Goal: Task Accomplishment & Management: Complete application form

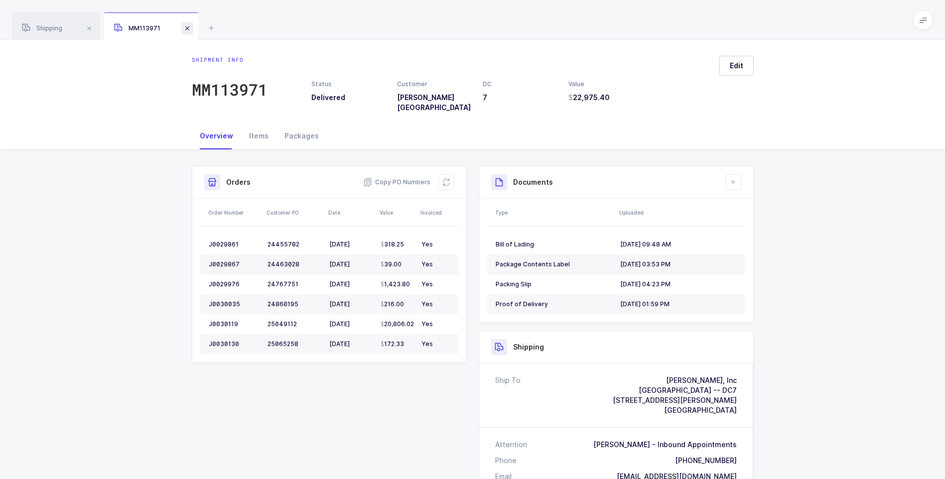
click at [183, 29] on span at bounding box center [187, 28] width 12 height 12
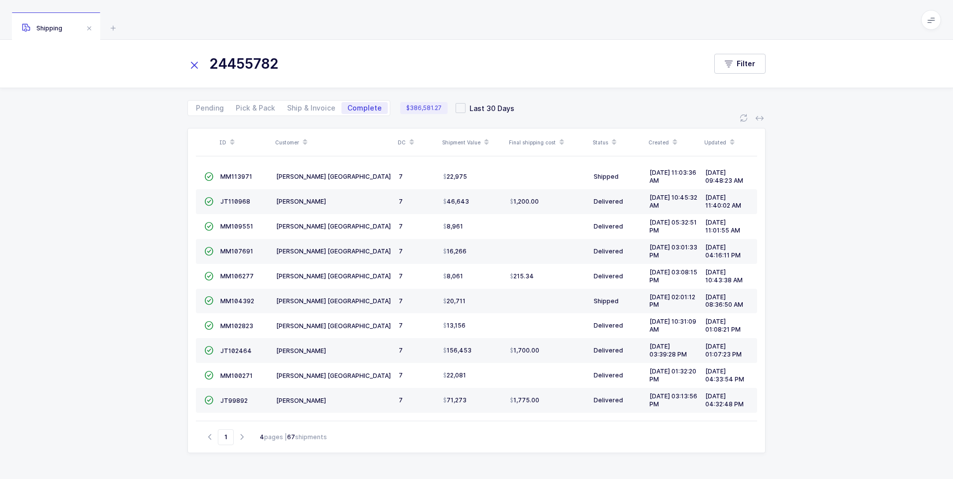
click at [192, 66] on icon at bounding box center [194, 65] width 14 height 14
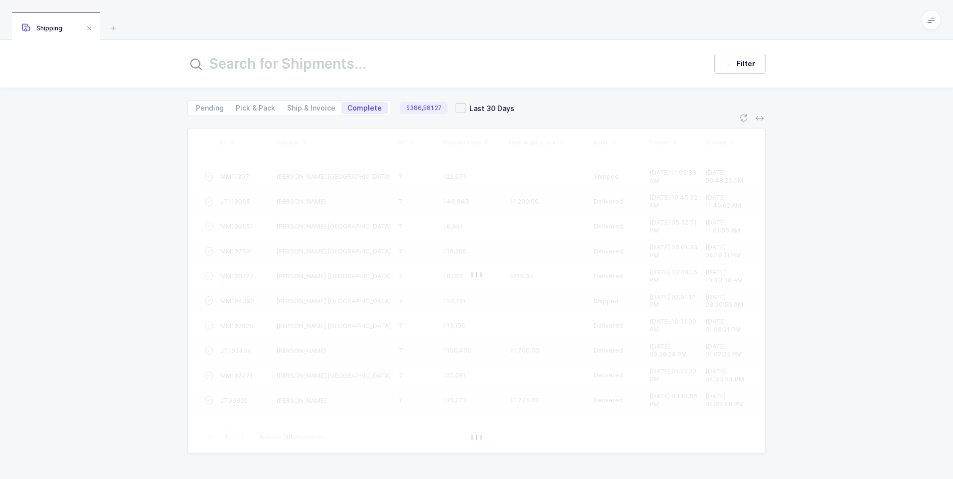
click at [202, 65] on input "text" at bounding box center [440, 64] width 507 height 24
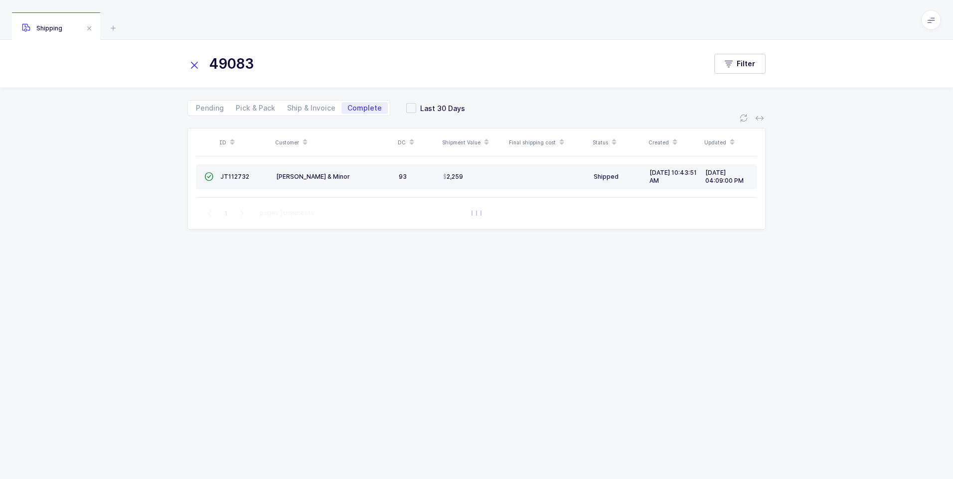
type input "49083"
click at [228, 171] on td "JT112732" at bounding box center [244, 176] width 56 height 25
click at [228, 174] on span "JT112732" at bounding box center [234, 176] width 29 height 7
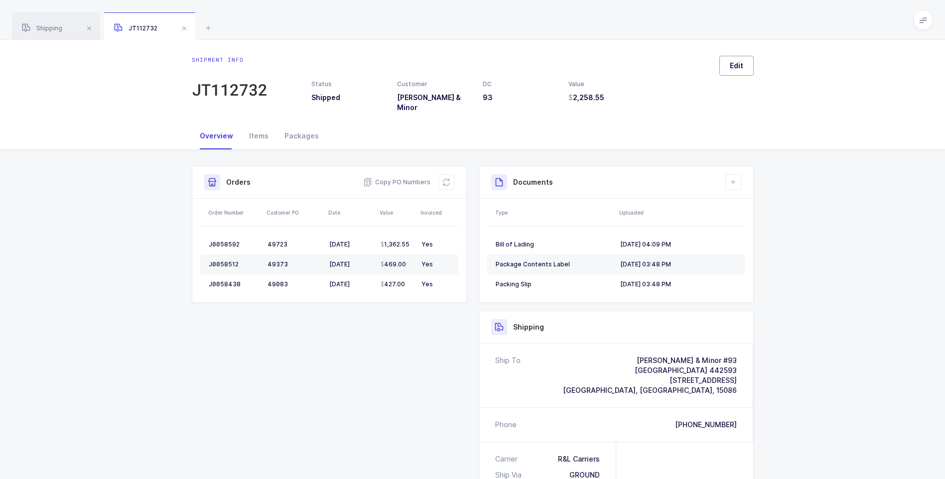
click at [738, 73] on button "Edit" at bounding box center [737, 66] width 34 height 20
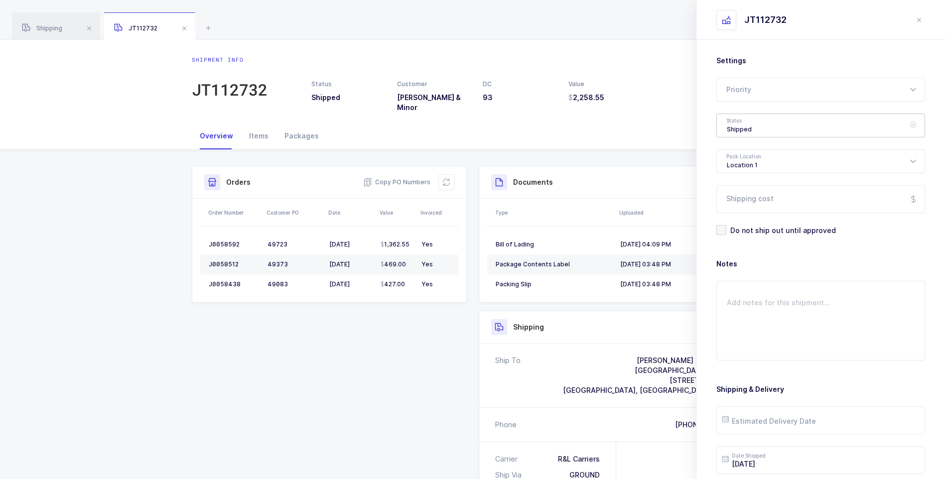
click at [746, 126] on div "Shipped" at bounding box center [821, 126] width 209 height 24
click at [744, 219] on span "Delivered" at bounding box center [743, 217] width 33 height 8
type input "Delivered"
click at [749, 201] on input "Shipping cost" at bounding box center [821, 199] width 209 height 28
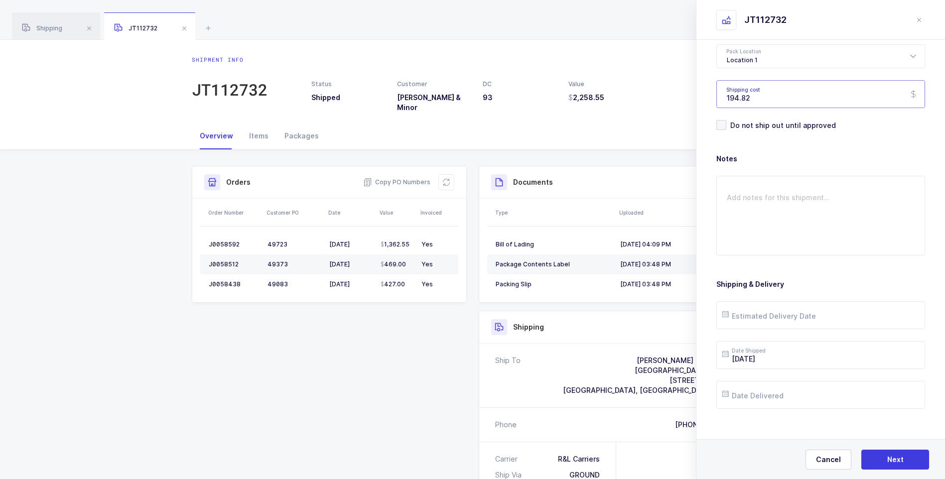
scroll to position [115, 0]
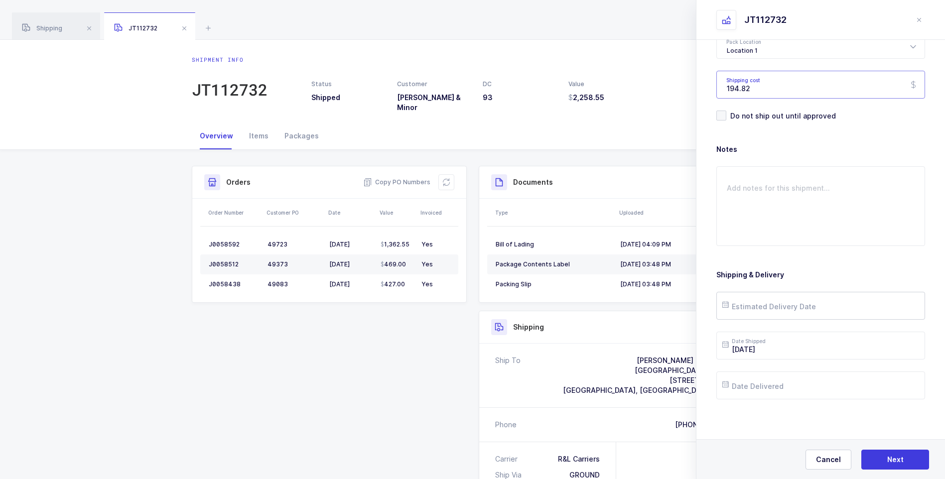
type input "194.82"
click at [758, 305] on input "text" at bounding box center [821, 306] width 209 height 28
click at [832, 215] on div "19" at bounding box center [839, 211] width 21 height 15
type input "[DATE]"
click at [797, 393] on input "text" at bounding box center [821, 386] width 209 height 28
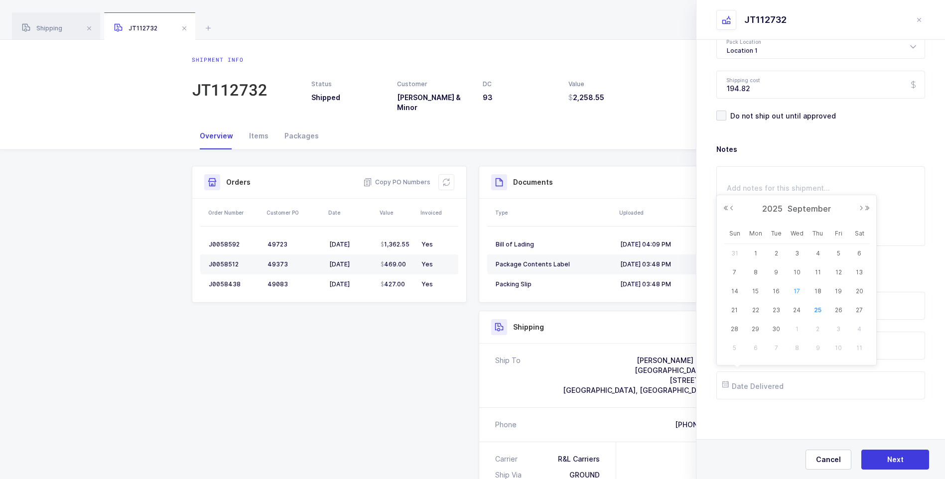
click at [800, 295] on span "17" at bounding box center [797, 292] width 12 height 12
type input "[DATE]"
drag, startPoint x: 891, startPoint y: 456, endPoint x: 874, endPoint y: 418, distance: 41.5
click at [885, 453] on button "Next" at bounding box center [896, 460] width 68 height 20
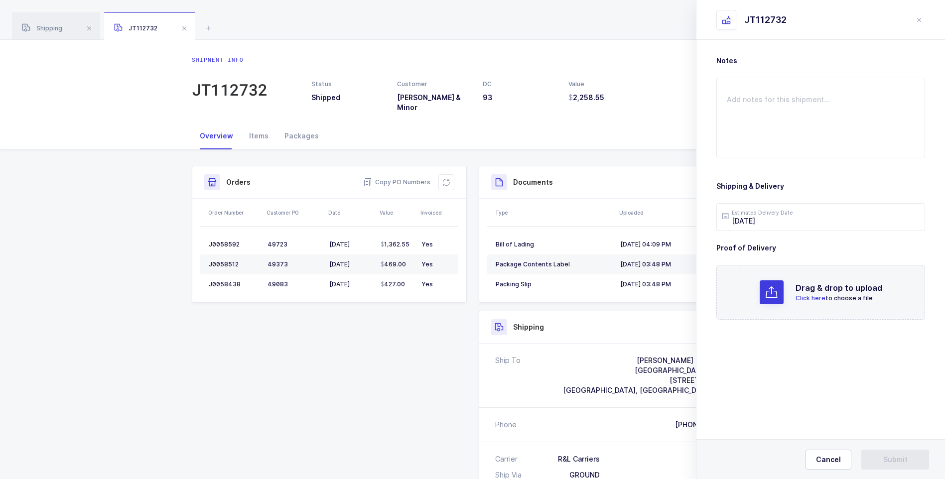
click at [825, 302] on span "Click here" at bounding box center [811, 298] width 30 height 7
click at [898, 457] on span "Submit" at bounding box center [896, 460] width 24 height 10
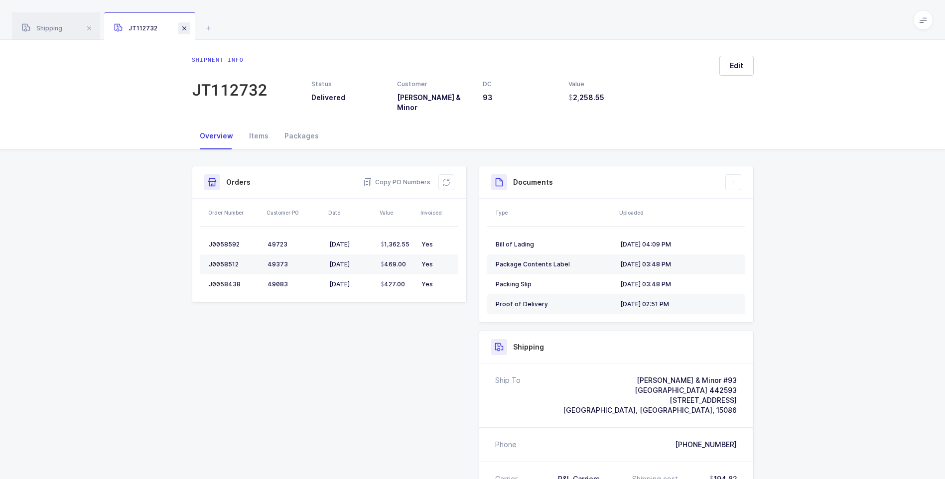
click at [184, 27] on span at bounding box center [184, 28] width 12 height 12
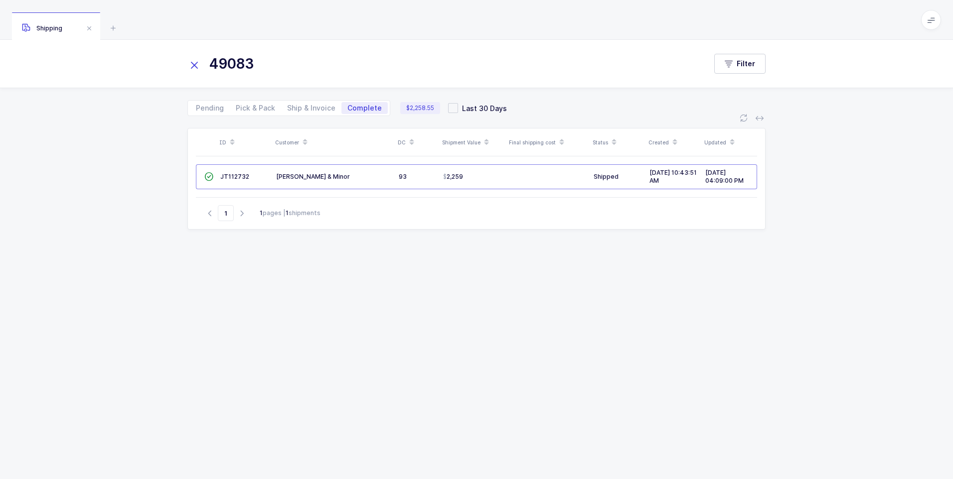
click at [196, 63] on icon at bounding box center [194, 65] width 14 height 14
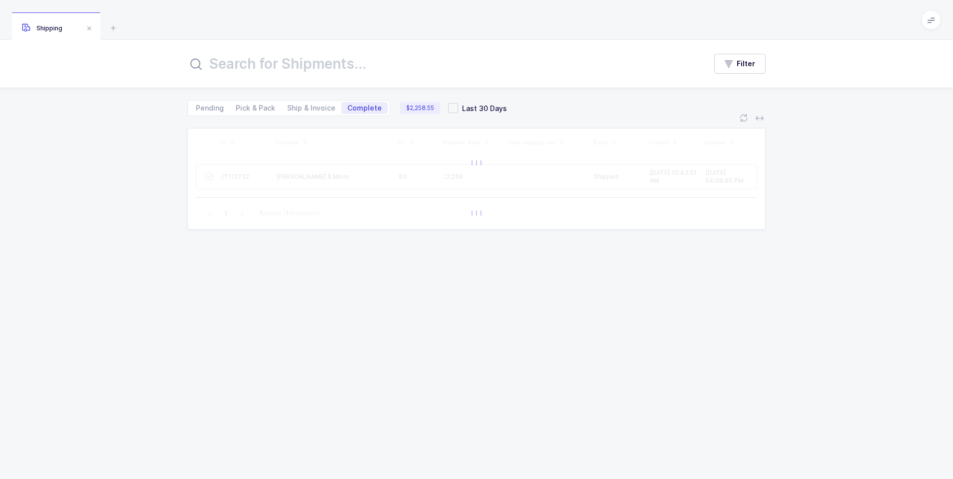
click at [219, 67] on input "text" at bounding box center [440, 64] width 507 height 24
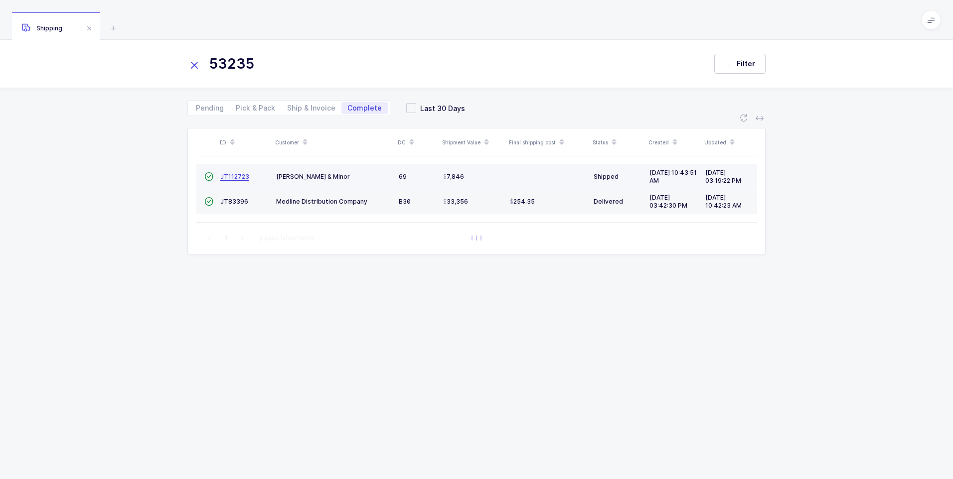
type input "53235"
click at [235, 179] on span "JT112723" at bounding box center [234, 176] width 29 height 7
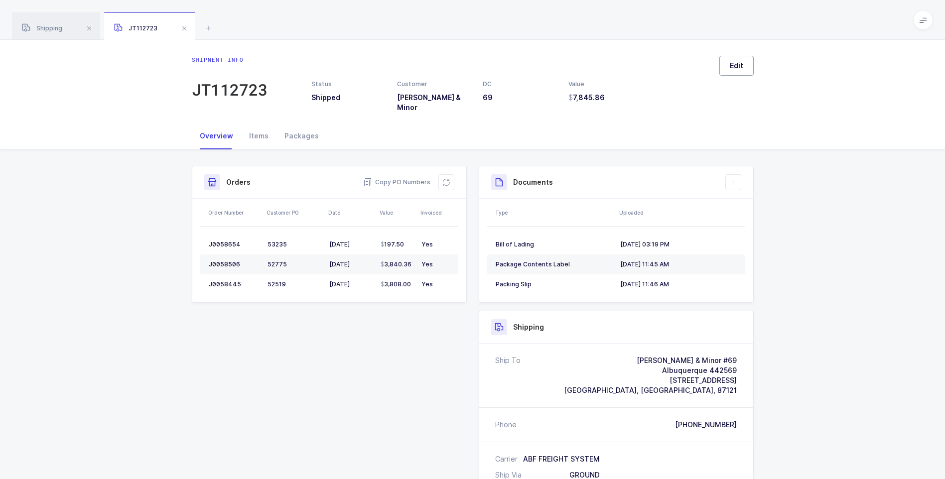
click at [745, 69] on button "Edit" at bounding box center [737, 66] width 34 height 20
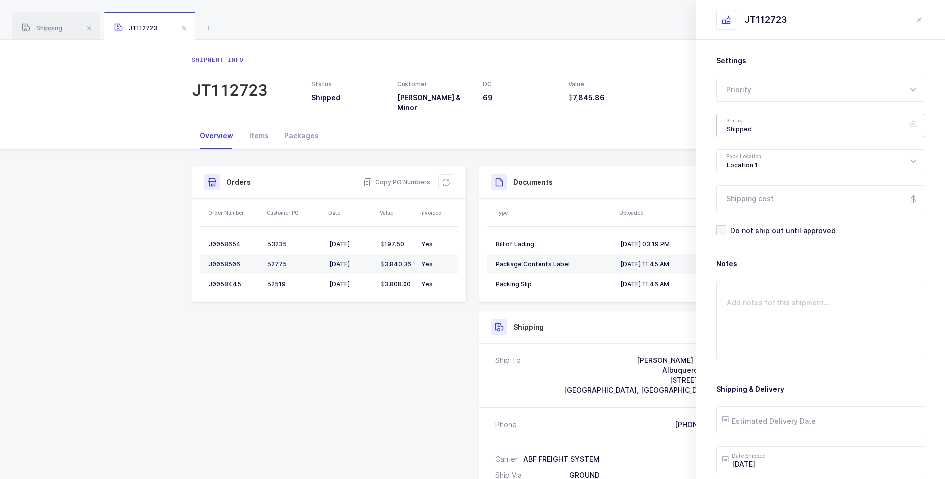
click at [773, 131] on div "Shipped" at bounding box center [821, 126] width 209 height 24
click at [765, 215] on li "Delivered" at bounding box center [824, 218] width 207 height 16
type input "Delivered"
click at [752, 191] on input "Shipping cost" at bounding box center [821, 199] width 209 height 28
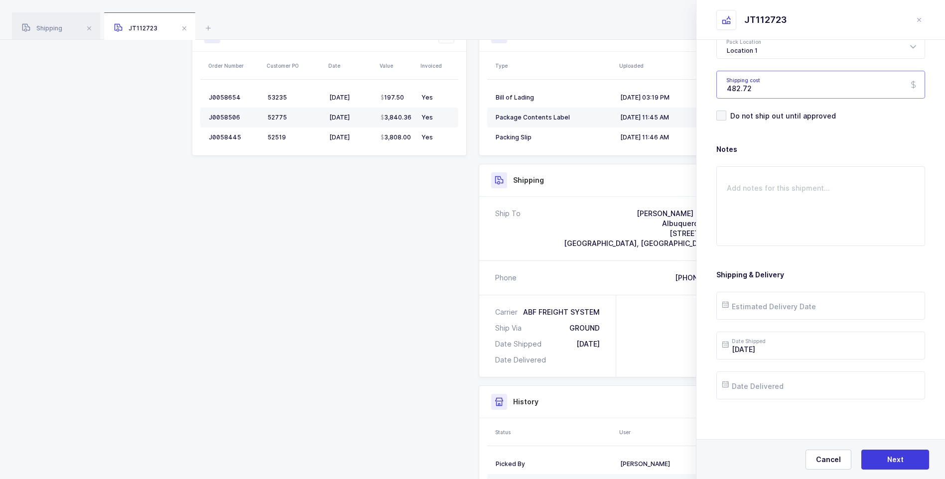
scroll to position [150, 0]
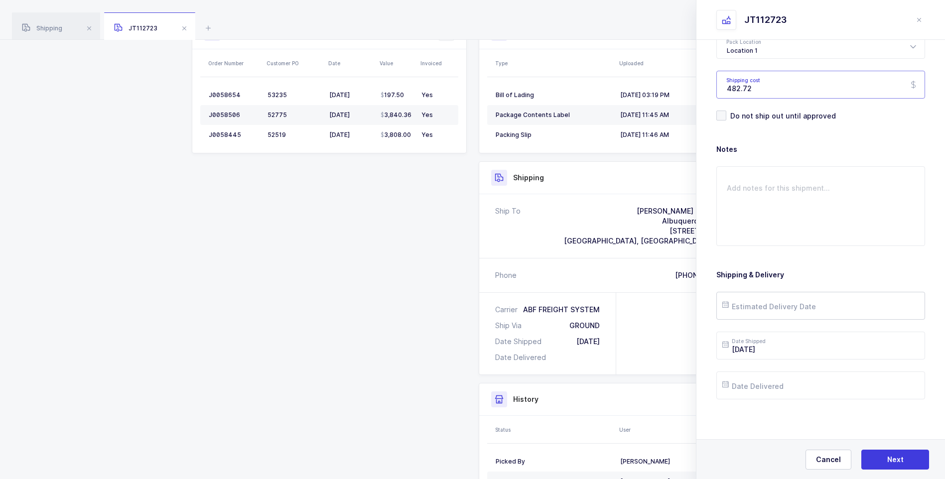
type input "482.72"
click at [769, 313] on input "text" at bounding box center [821, 306] width 209 height 28
click at [775, 228] on span "23" at bounding box center [776, 231] width 12 height 12
type input "[DATE]"
click at [776, 380] on input "text" at bounding box center [821, 386] width 209 height 28
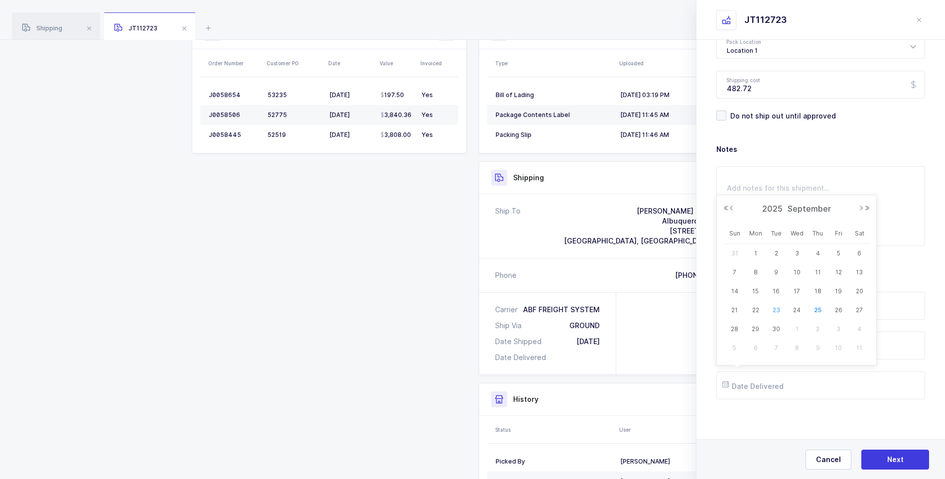
click at [778, 305] on span "23" at bounding box center [776, 310] width 12 height 12
type input "[DATE]"
click at [882, 459] on button "Next" at bounding box center [896, 460] width 68 height 20
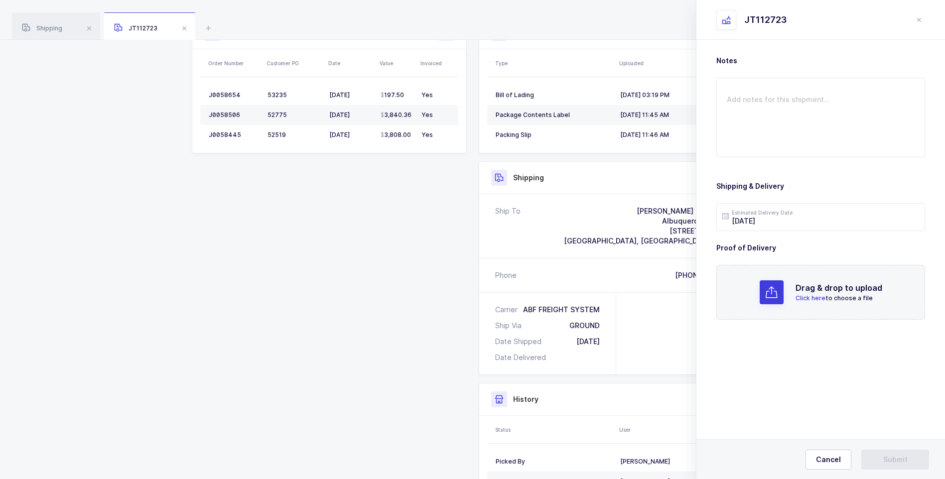
scroll to position [0, 0]
click at [809, 295] on span "Click here" at bounding box center [811, 298] width 30 height 7
click at [886, 455] on span "Submit" at bounding box center [896, 460] width 24 height 10
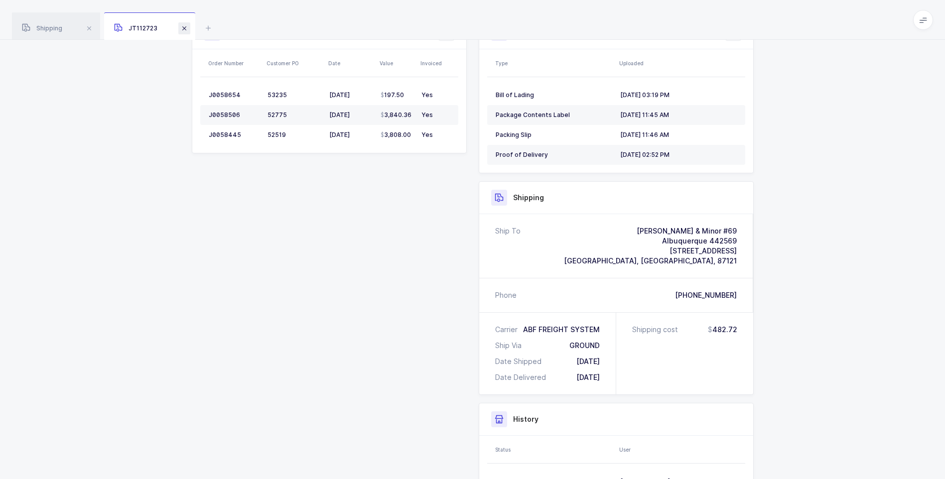
click at [187, 29] on span at bounding box center [184, 28] width 12 height 12
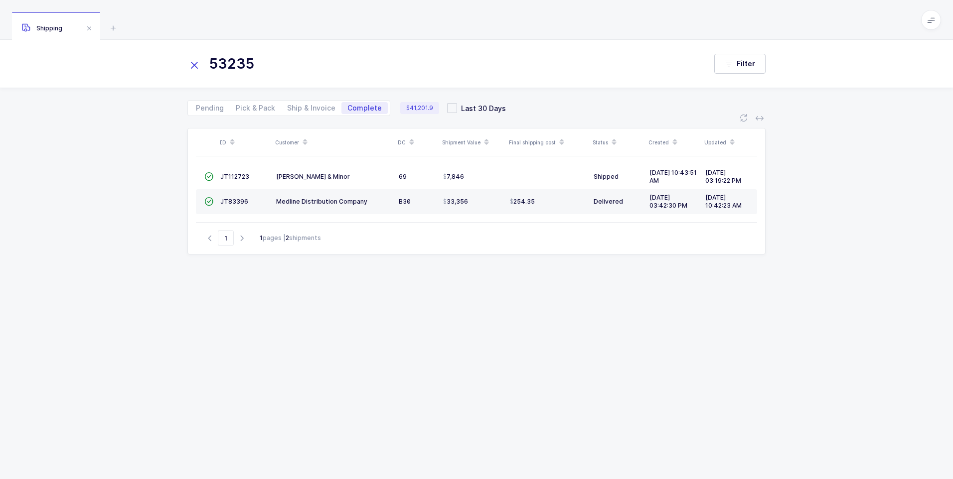
drag, startPoint x: 193, startPoint y: 67, endPoint x: 219, endPoint y: 62, distance: 26.0
click at [203, 64] on div "53235" at bounding box center [446, 64] width 519 height 24
click at [231, 62] on input "53235" at bounding box center [440, 64] width 507 height 24
click at [191, 68] on icon at bounding box center [194, 65] width 14 height 14
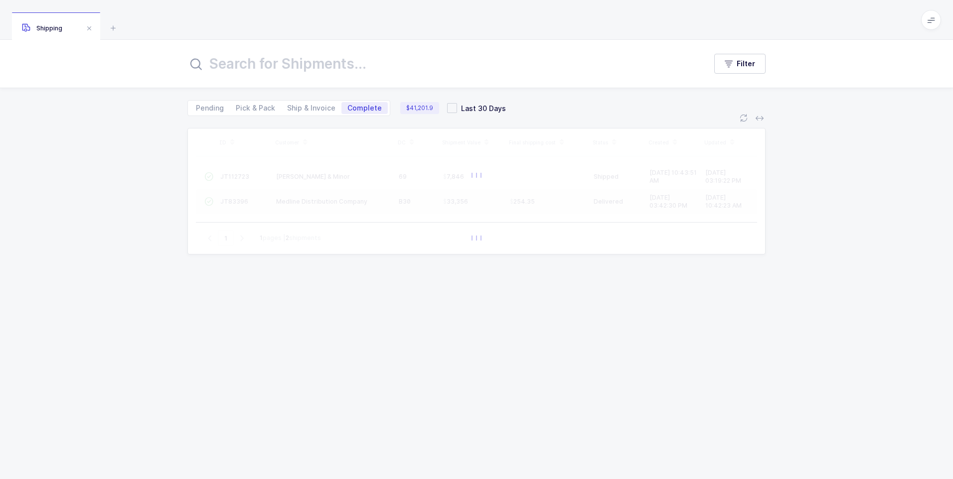
click at [223, 60] on input "text" at bounding box center [440, 64] width 507 height 24
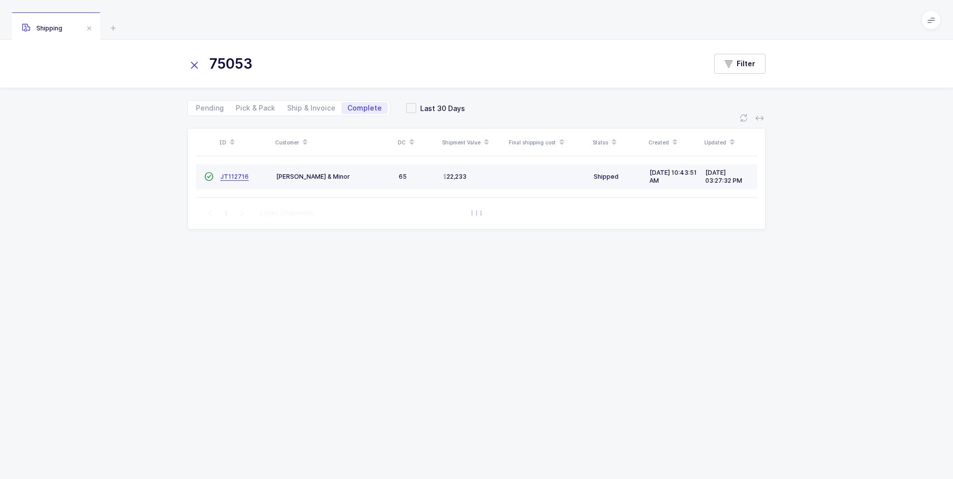
type input "75053"
click at [237, 175] on span "JT112716" at bounding box center [234, 176] width 28 height 7
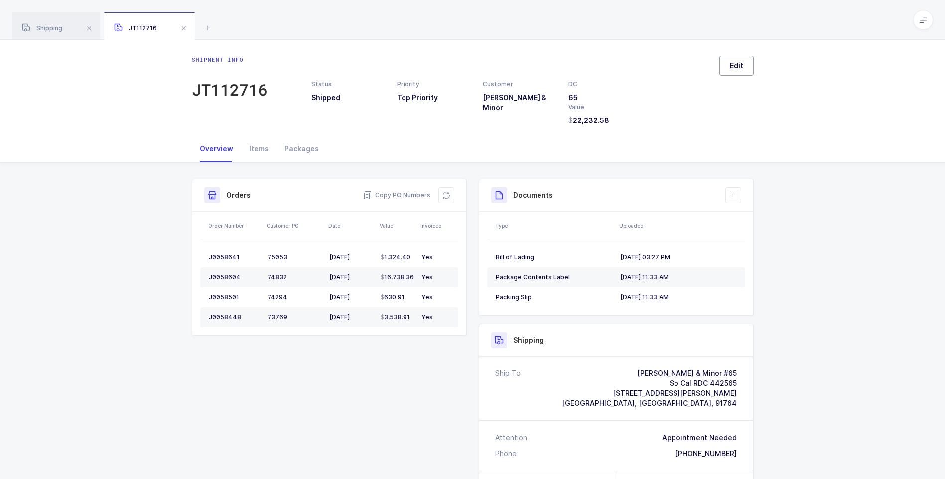
click at [734, 70] on span "Edit" at bounding box center [736, 66] width 13 height 10
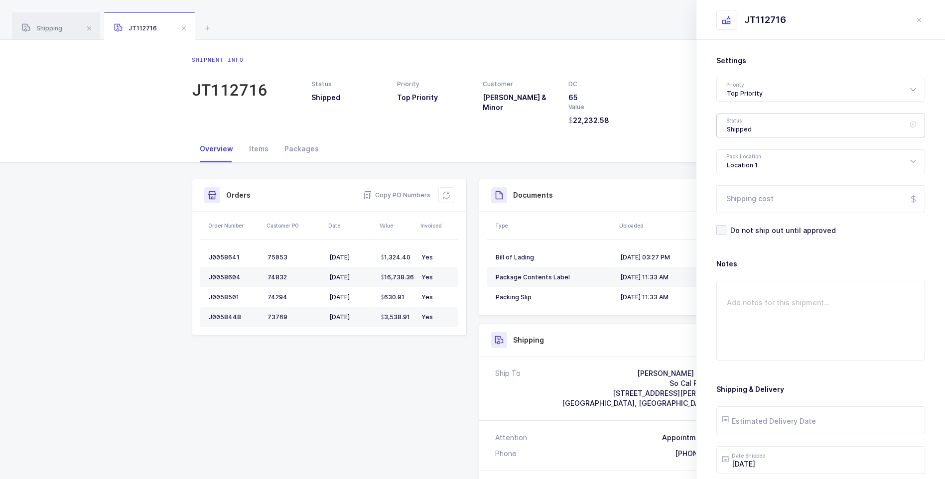
drag, startPoint x: 755, startPoint y: 131, endPoint x: 764, endPoint y: 135, distance: 9.8
click at [757, 131] on div "Shipped" at bounding box center [821, 126] width 209 height 24
click at [733, 216] on span "Delivered" at bounding box center [743, 217] width 33 height 8
type input "Delivered"
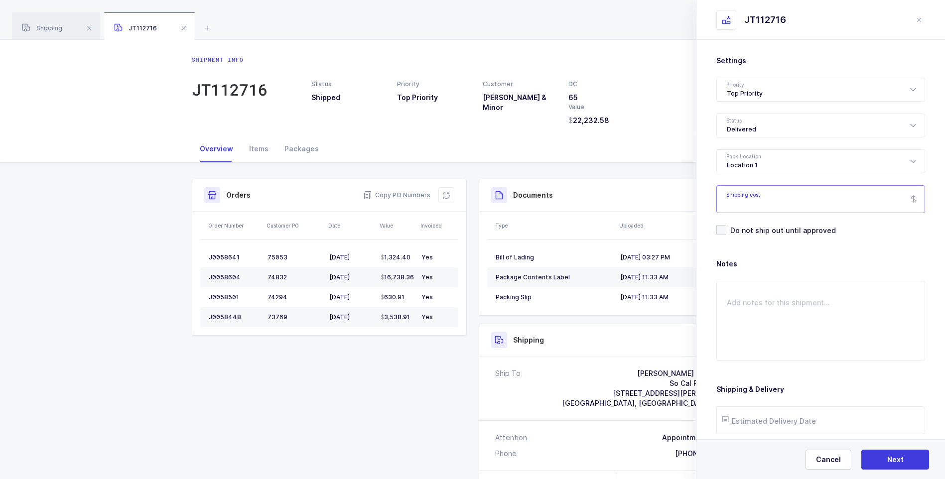
click at [739, 204] on input "Shipping cost" at bounding box center [821, 199] width 209 height 28
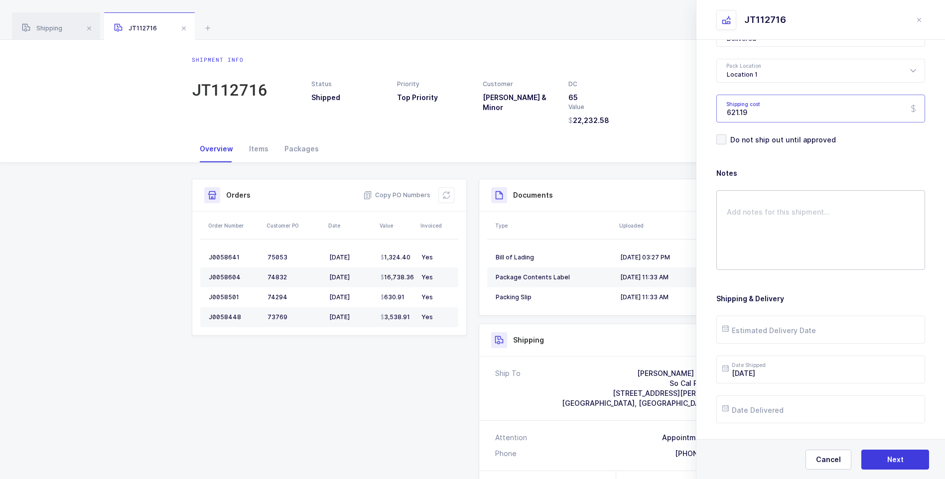
scroll to position [115, 0]
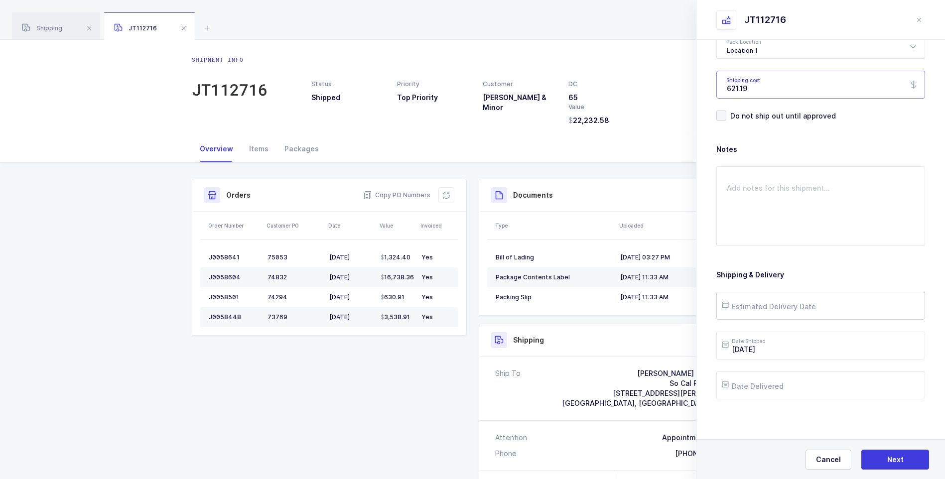
type input "621.19"
click at [765, 312] on input "text" at bounding box center [821, 306] width 209 height 28
click at [755, 230] on span "22" at bounding box center [756, 231] width 12 height 12
type input "[DATE]"
click at [780, 390] on input "text" at bounding box center [821, 386] width 209 height 28
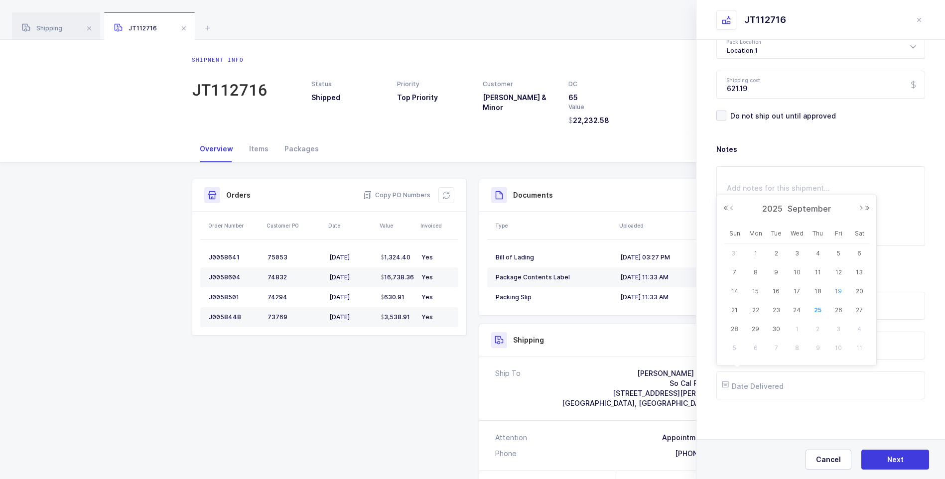
click at [833, 290] on span "19" at bounding box center [839, 292] width 12 height 12
type input "[DATE]"
drag, startPoint x: 893, startPoint y: 461, endPoint x: 887, endPoint y: 457, distance: 6.9
click at [893, 460] on span "Next" at bounding box center [896, 460] width 16 height 10
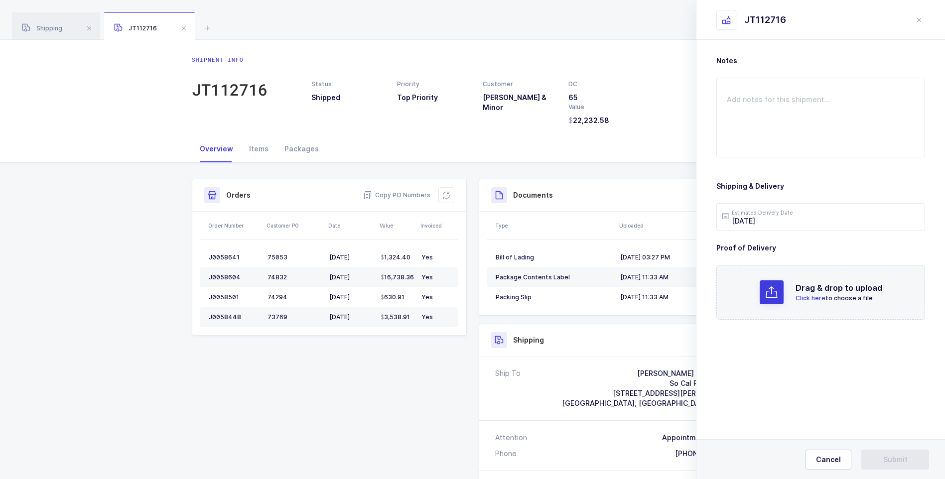
click at [807, 298] on span "Click here" at bounding box center [811, 298] width 30 height 7
click at [884, 455] on span "Submit" at bounding box center [896, 460] width 24 height 10
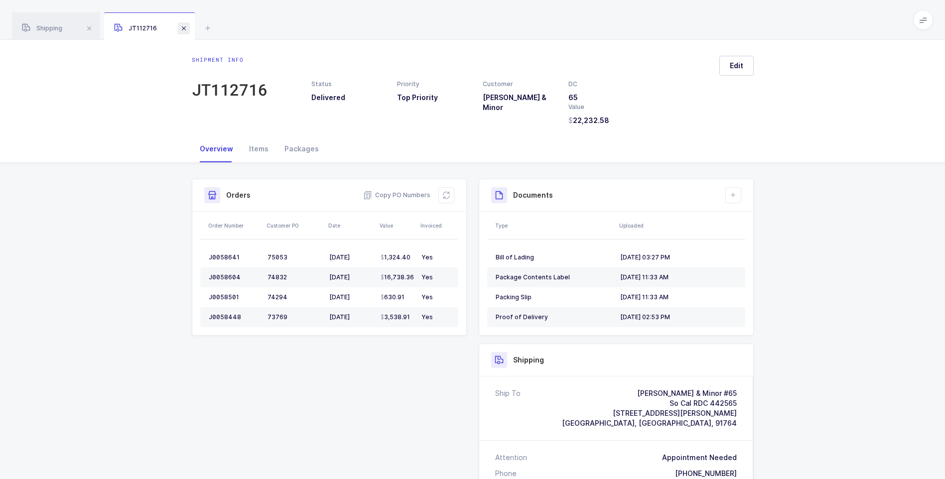
click at [186, 27] on span at bounding box center [184, 28] width 12 height 12
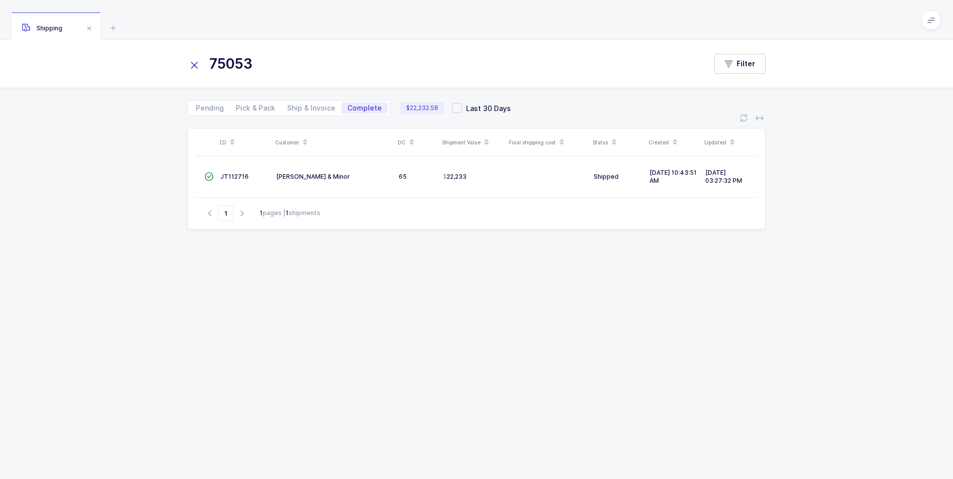
click at [197, 66] on icon at bounding box center [194, 65] width 14 height 14
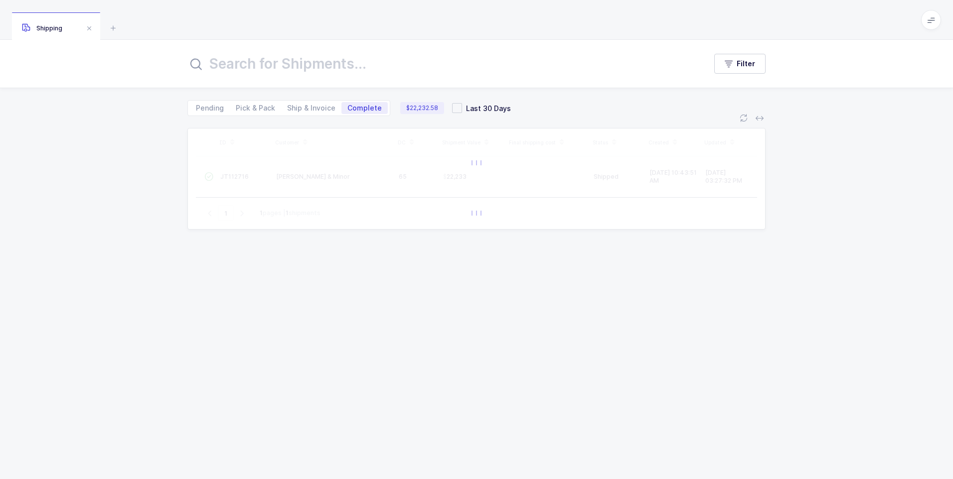
click at [210, 68] on input "text" at bounding box center [440, 64] width 507 height 24
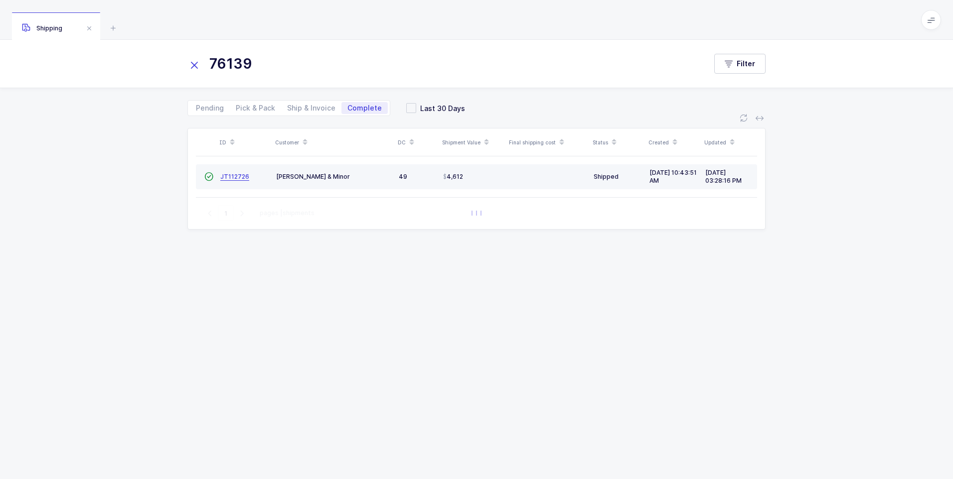
type input "76139"
click at [231, 175] on span "JT112726" at bounding box center [234, 176] width 29 height 7
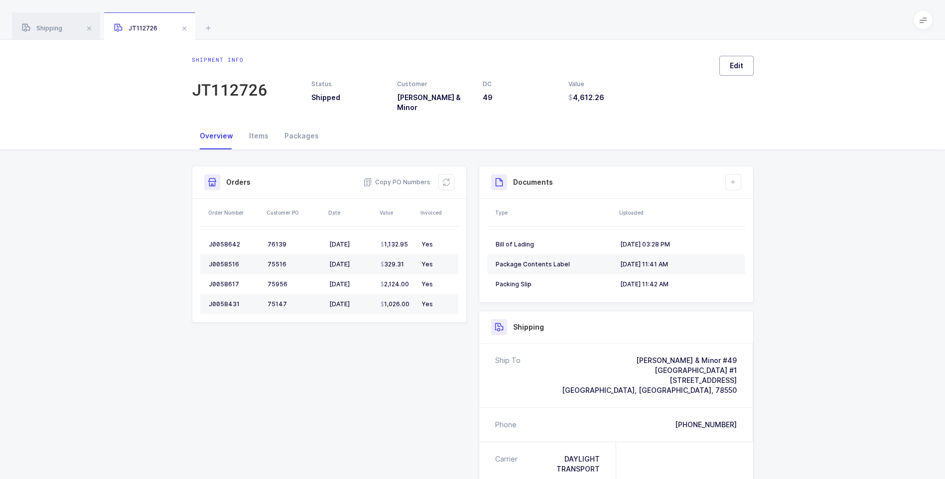
click at [732, 65] on span "Edit" at bounding box center [736, 66] width 13 height 10
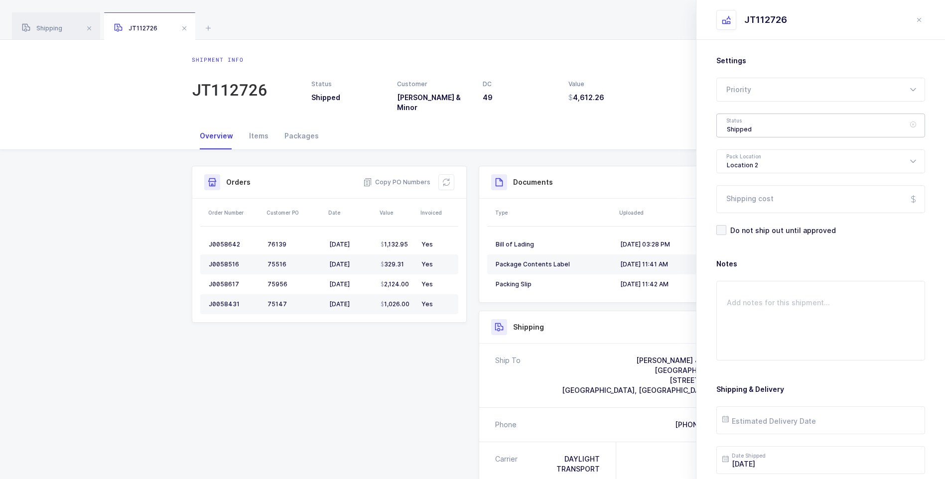
click at [741, 123] on div "Shipped" at bounding box center [821, 126] width 209 height 24
click at [752, 215] on span "Delivered" at bounding box center [743, 217] width 33 height 8
type input "Delivered"
click at [749, 199] on input "Shipping cost" at bounding box center [821, 199] width 209 height 28
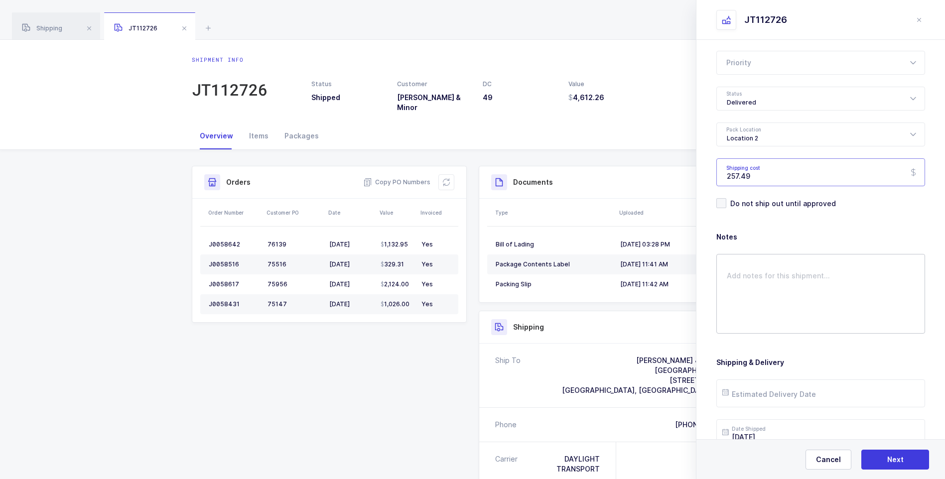
scroll to position [115, 0]
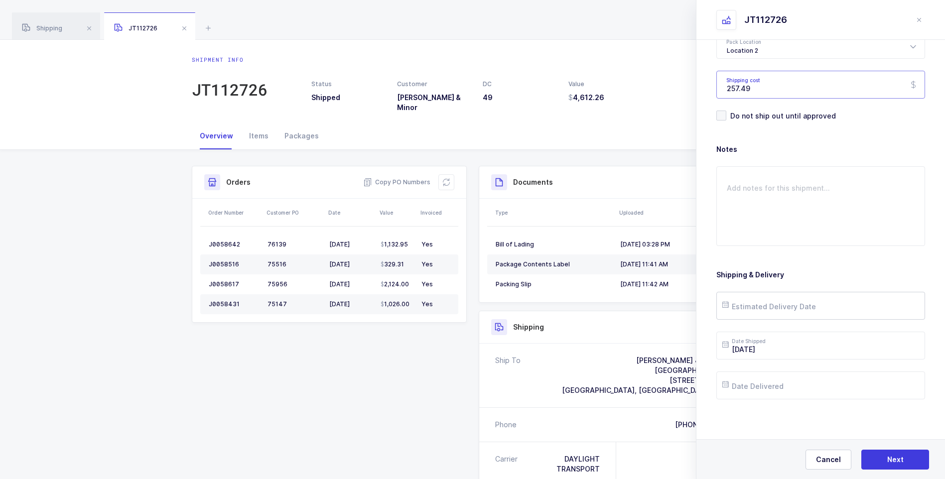
type input "257.49"
click at [767, 305] on input "text" at bounding box center [821, 306] width 209 height 28
click at [841, 211] on span "19" at bounding box center [839, 212] width 12 height 12
type input "[DATE]"
click at [793, 389] on input "text" at bounding box center [821, 386] width 209 height 28
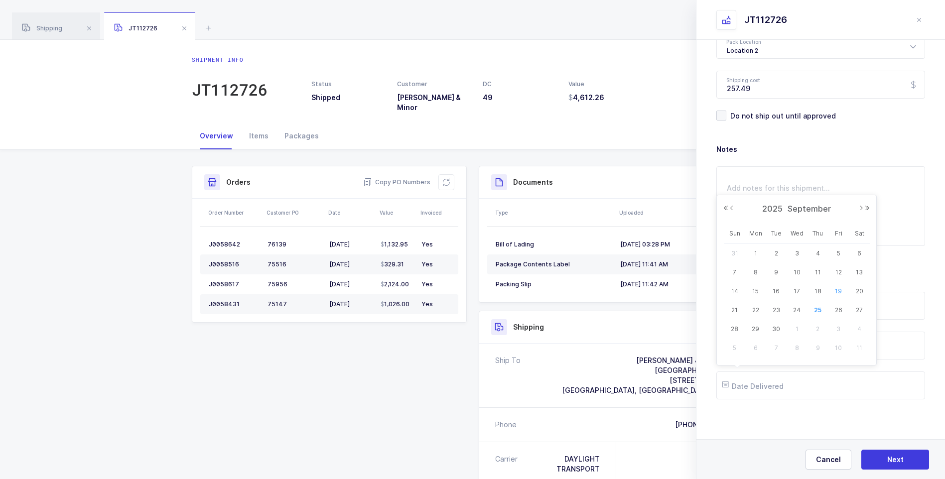
click at [840, 291] on span "19" at bounding box center [839, 292] width 12 height 12
type input "[DATE]"
drag, startPoint x: 882, startPoint y: 461, endPoint x: 861, endPoint y: 415, distance: 50.9
click at [882, 458] on button "Next" at bounding box center [896, 460] width 68 height 20
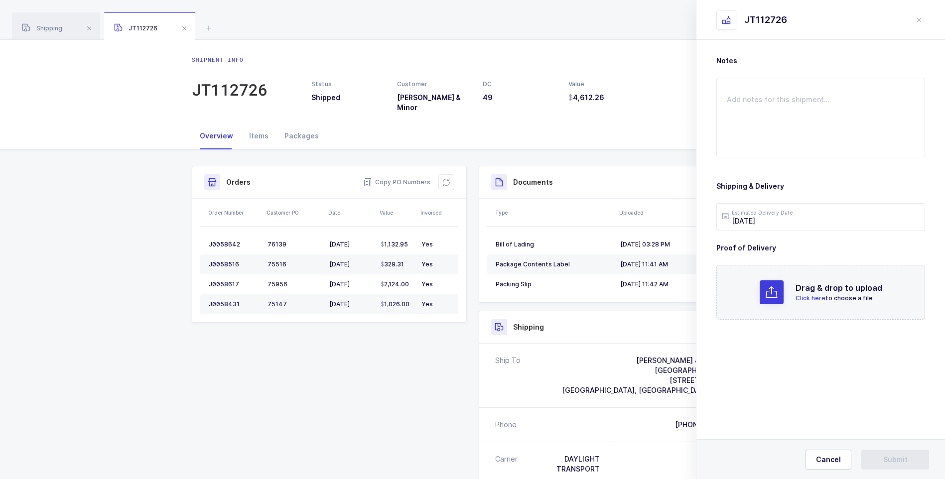
scroll to position [0, 0]
click at [806, 299] on span "Click here" at bounding box center [811, 298] width 30 height 7
click at [879, 453] on button "Submit" at bounding box center [896, 460] width 68 height 20
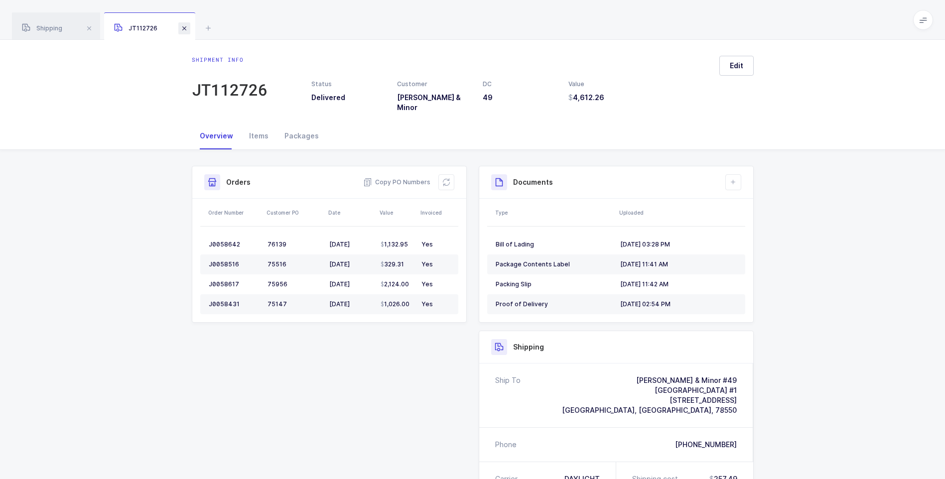
click at [184, 30] on span at bounding box center [184, 28] width 12 height 12
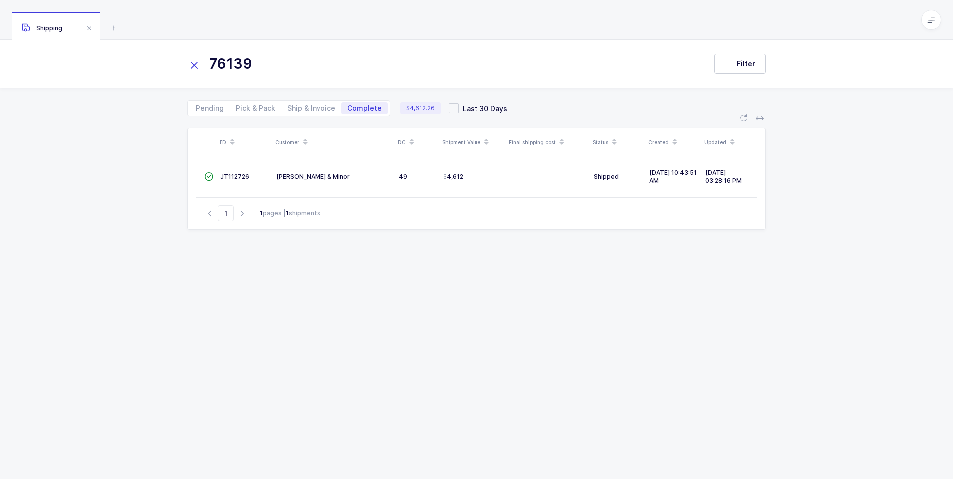
drag, startPoint x: 197, startPoint y: 63, endPoint x: 216, endPoint y: 63, distance: 19.4
click at [203, 63] on div "76139" at bounding box center [446, 64] width 519 height 24
click at [220, 63] on input "76139" at bounding box center [440, 64] width 507 height 24
drag, startPoint x: 195, startPoint y: 64, endPoint x: 209, endPoint y: 61, distance: 14.3
click at [196, 64] on icon at bounding box center [194, 65] width 14 height 14
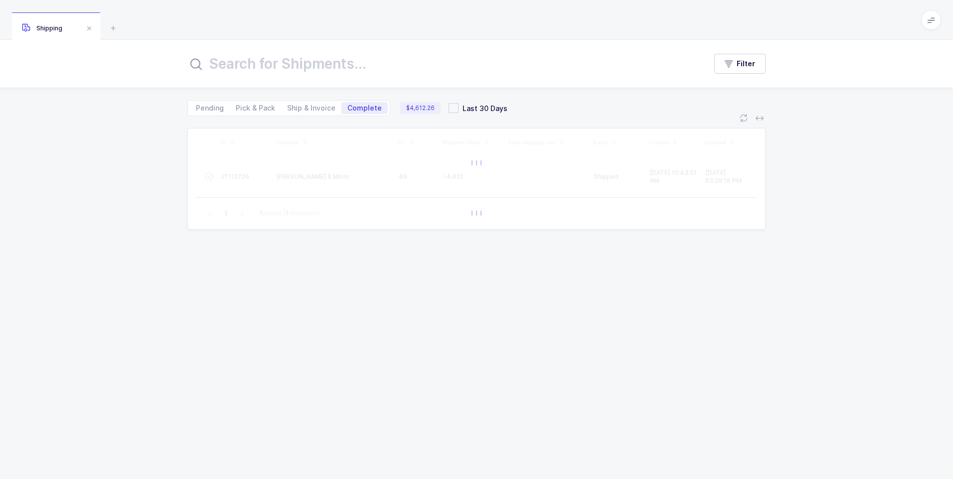
click at [209, 60] on input "text" at bounding box center [440, 64] width 507 height 24
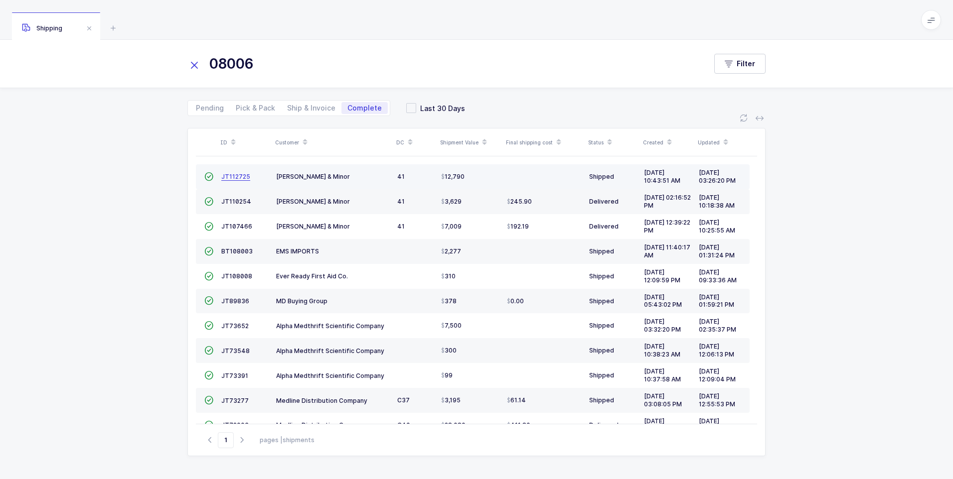
type input "08006"
click at [241, 177] on span "JT112725" at bounding box center [235, 176] width 29 height 7
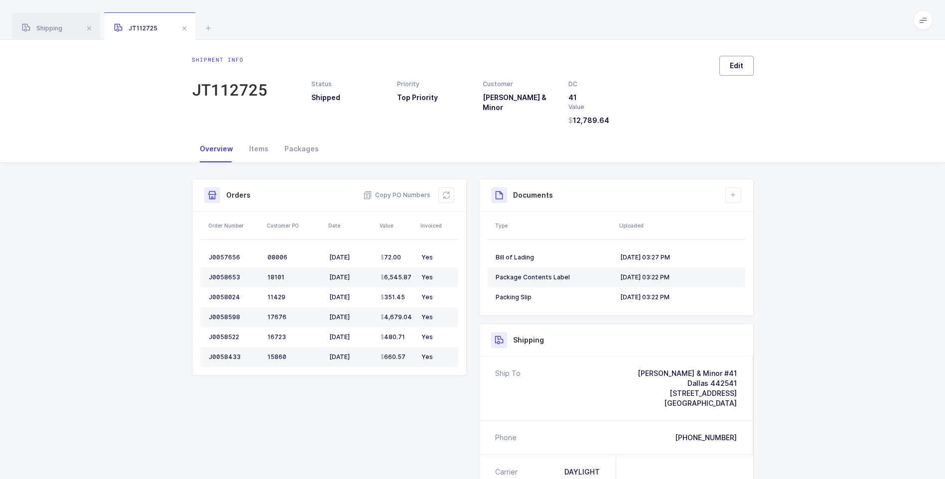
click at [747, 62] on button "Edit" at bounding box center [737, 66] width 34 height 20
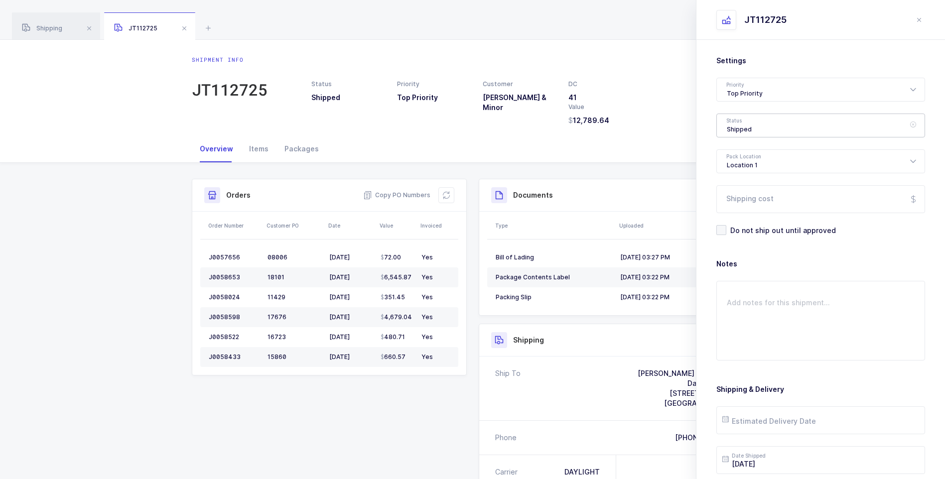
click at [737, 128] on div "Shipped" at bounding box center [821, 126] width 209 height 24
click at [749, 214] on span "Delivered" at bounding box center [743, 217] width 33 height 8
type input "Delivered"
click at [751, 198] on input "Shipping cost" at bounding box center [821, 199] width 209 height 28
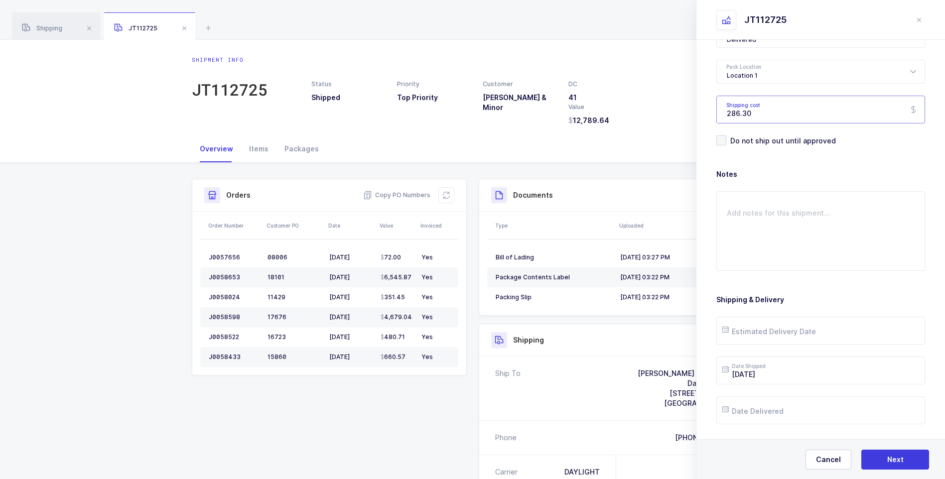
scroll to position [115, 0]
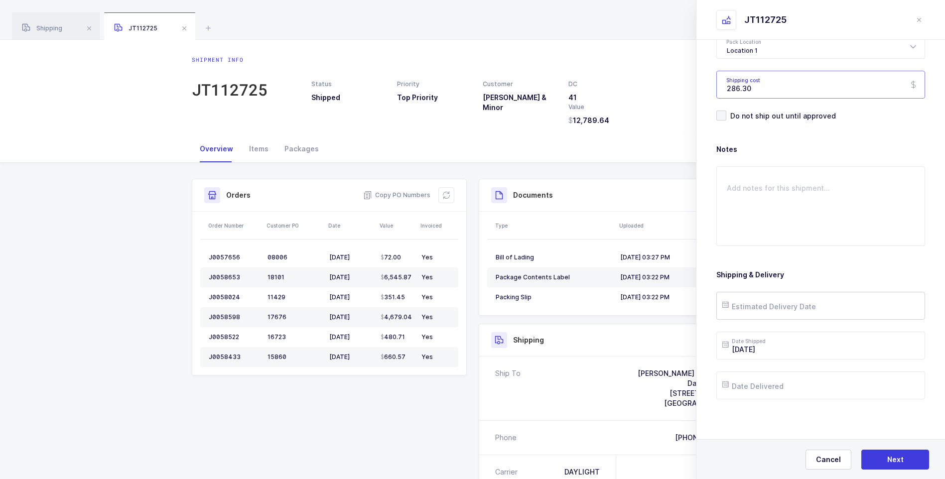
type input "286.30"
click at [756, 302] on input "text" at bounding box center [821, 306] width 209 height 28
click at [842, 212] on span "19" at bounding box center [839, 212] width 12 height 12
type input "[DATE]"
click at [766, 389] on input "text" at bounding box center [821, 386] width 209 height 28
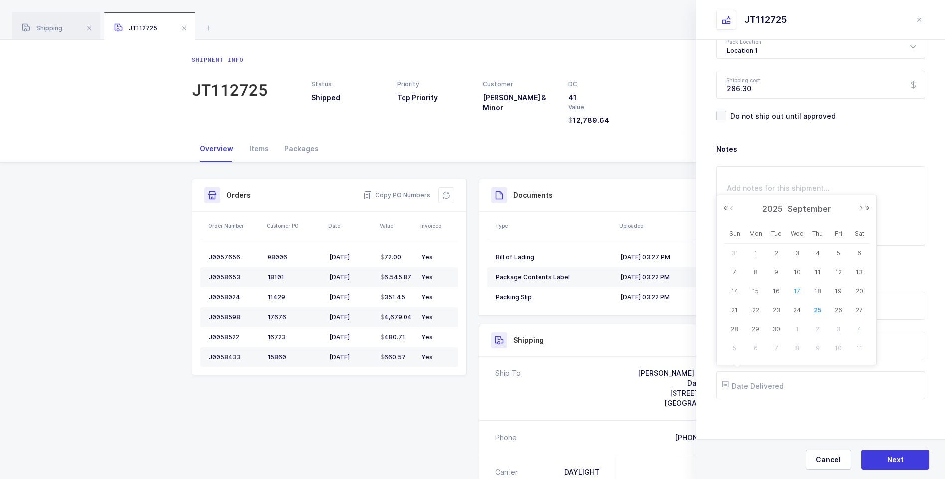
click at [802, 284] on td "17" at bounding box center [797, 291] width 21 height 19
type input "[DATE]"
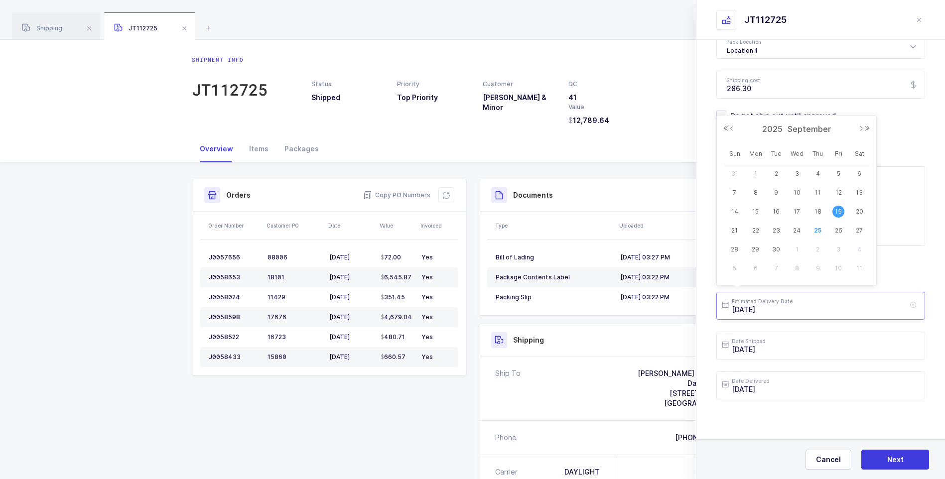
click at [802, 310] on input "[DATE]" at bounding box center [821, 306] width 209 height 28
click at [818, 215] on span "18" at bounding box center [818, 212] width 12 height 12
type input "[DATE]"
click at [787, 386] on input "[DATE]" at bounding box center [821, 386] width 209 height 28
click at [814, 287] on span "18" at bounding box center [818, 292] width 12 height 12
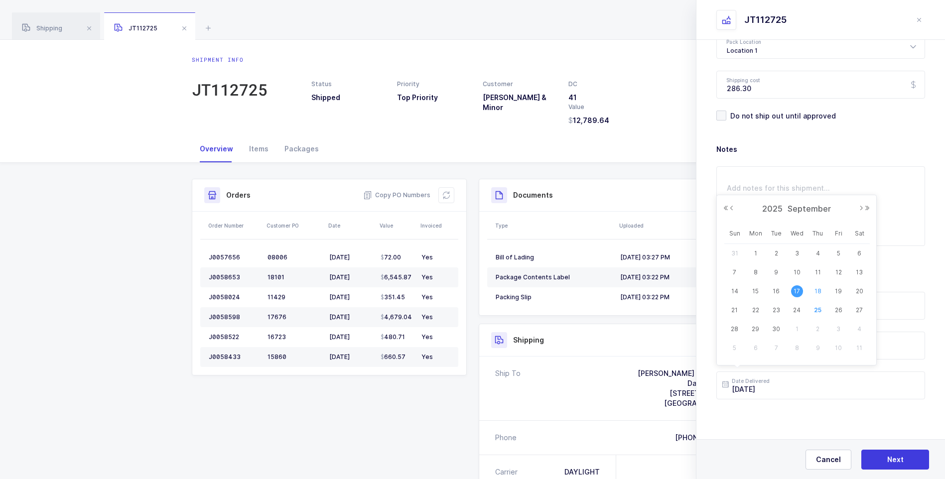
type input "[DATE]"
click at [806, 311] on input "[DATE]" at bounding box center [821, 306] width 209 height 28
click at [844, 214] on span "19" at bounding box center [839, 212] width 12 height 12
type input "[DATE]"
click at [882, 459] on button "Next" at bounding box center [896, 460] width 68 height 20
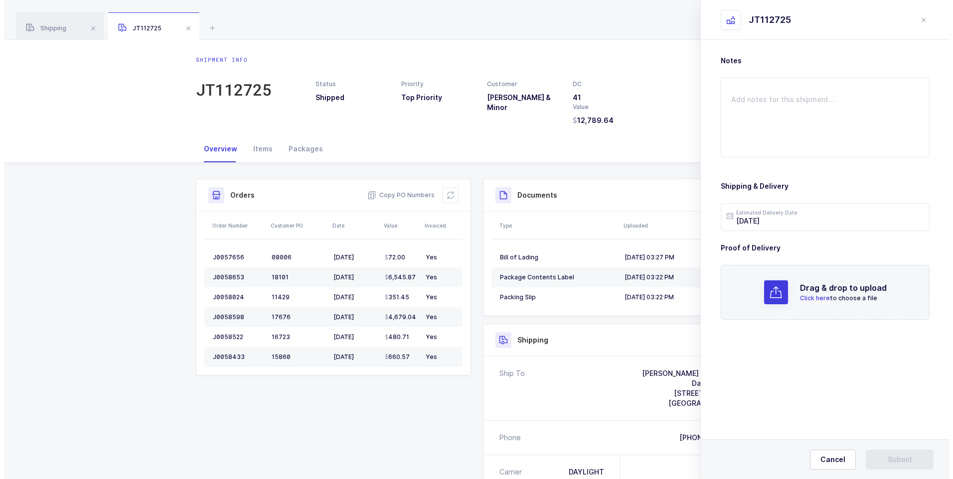
scroll to position [0, 0]
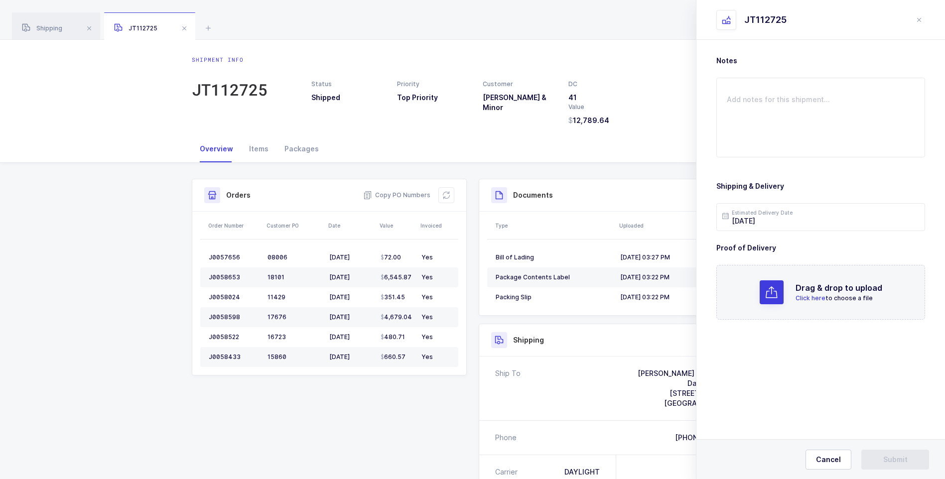
click at [803, 293] on h2 "Drag & drop to upload" at bounding box center [839, 288] width 87 height 12
click at [898, 455] on span "Submit" at bounding box center [896, 460] width 24 height 10
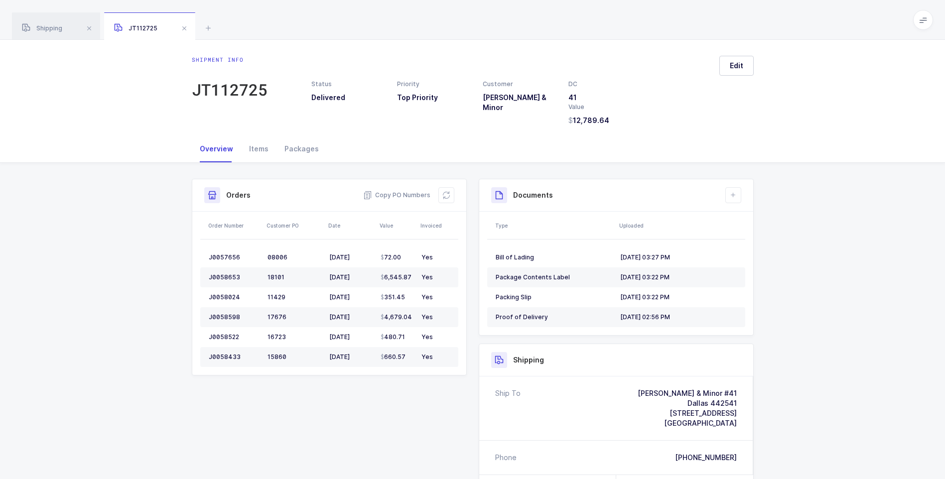
click at [185, 27] on span at bounding box center [184, 28] width 12 height 12
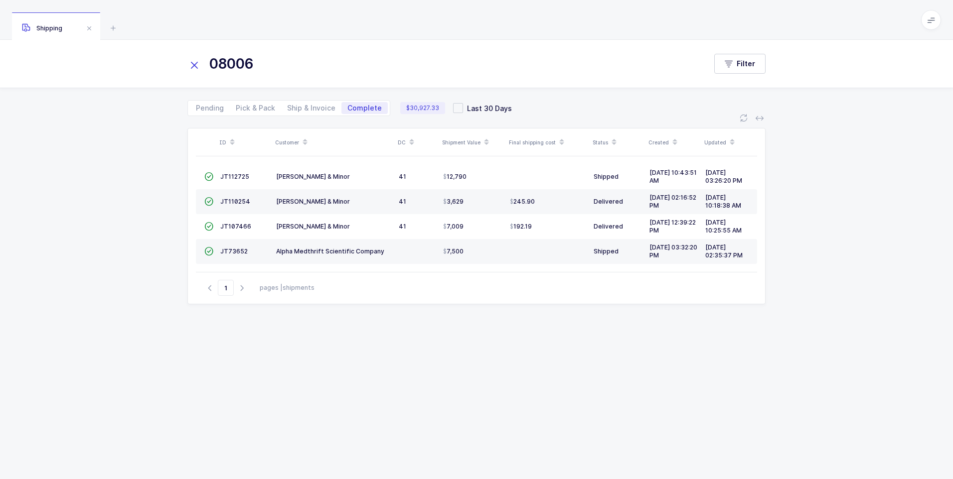
click at [193, 63] on icon at bounding box center [194, 65] width 14 height 14
